Goal: Find specific page/section: Find specific page/section

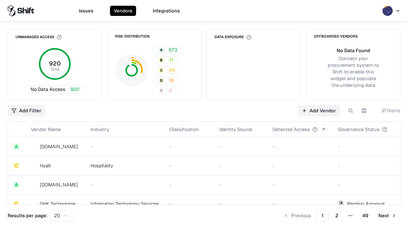
click at [204, 115] on div "Add Filter Add Vendor 971 items" at bounding box center [204, 110] width 393 height 11
click at [26, 111] on html "Issues Vendors Integrations Unmanaged Access 920 Total No Data Access 920 Risk …" at bounding box center [204, 114] width 408 height 229
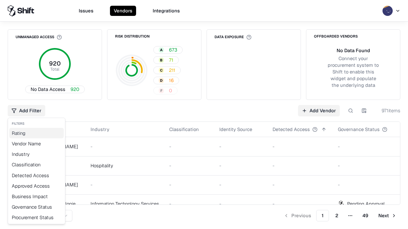
click at [36, 133] on div "Rating" at bounding box center [36, 133] width 54 height 11
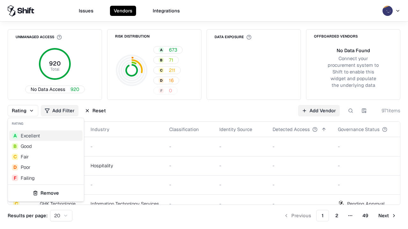
click at [204, 115] on html "Issues Vendors Integrations Unmanaged Access 920 Total No Data Access 920 Risk …" at bounding box center [204, 114] width 408 height 229
click at [204, 115] on div "Rating Add Filter Reset Add Vendor 971 items" at bounding box center [204, 110] width 393 height 11
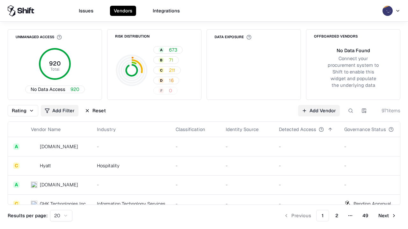
click at [95, 111] on button "Reset" at bounding box center [95, 110] width 29 height 11
click at [204, 115] on div "Rating Add Filter Reset Add Vendor 971 items" at bounding box center [204, 110] width 393 height 11
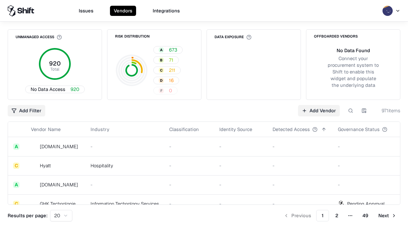
click at [26, 111] on html "Issues Vendors Integrations Unmanaged Access 920 Total No Data Access 920 Risk …" at bounding box center [204, 114] width 408 height 229
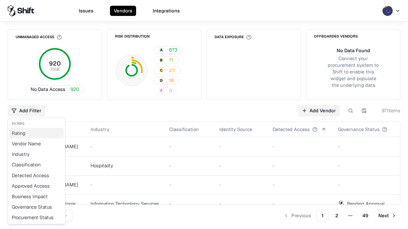
click at [36, 133] on div "Rating" at bounding box center [36, 133] width 54 height 11
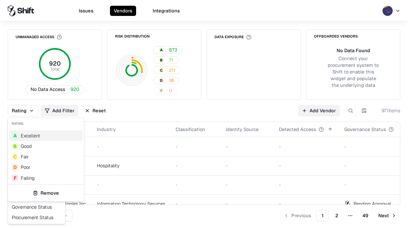
click at [46, 146] on div "B Good" at bounding box center [45, 146] width 73 height 11
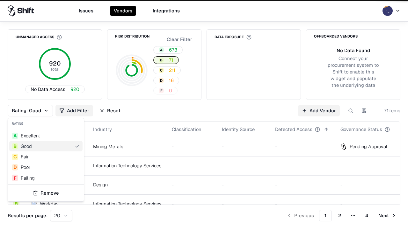
click at [204, 115] on html "Issues Vendors Integrations Unmanaged Access 920 Total No Data Access 920 Risk …" at bounding box center [204, 114] width 408 height 229
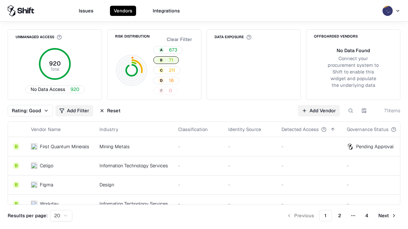
click at [204, 115] on div "Rating: Good Add Filter Reset Add Vendor 71 items" at bounding box center [204, 110] width 393 height 11
click at [110, 111] on button "Reset" at bounding box center [110, 110] width 29 height 11
click at [204, 115] on div "Add Filter Add Vendor 71 items" at bounding box center [204, 110] width 393 height 11
click at [26, 111] on html "Issues Vendors Integrations Unmanaged Access 920 Total No Data Access 920 Risk …" at bounding box center [204, 114] width 408 height 229
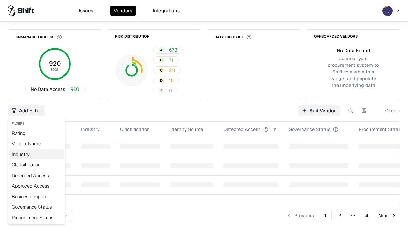
click at [36, 154] on div "Industry" at bounding box center [36, 154] width 54 height 11
